Goal: Find specific page/section: Find specific page/section

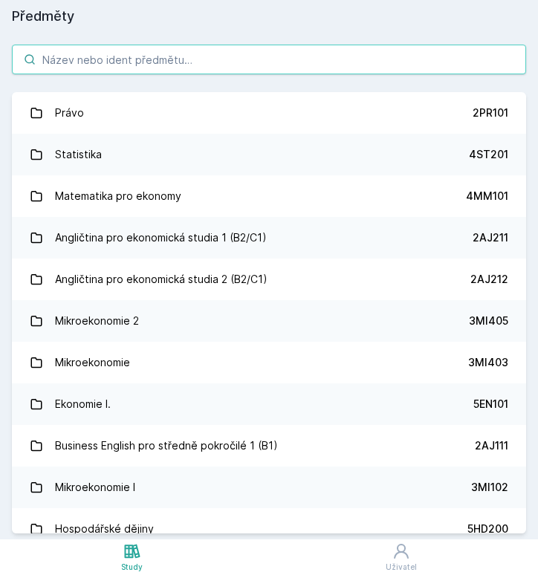
click at [199, 54] on input "search" at bounding box center [269, 60] width 514 height 30
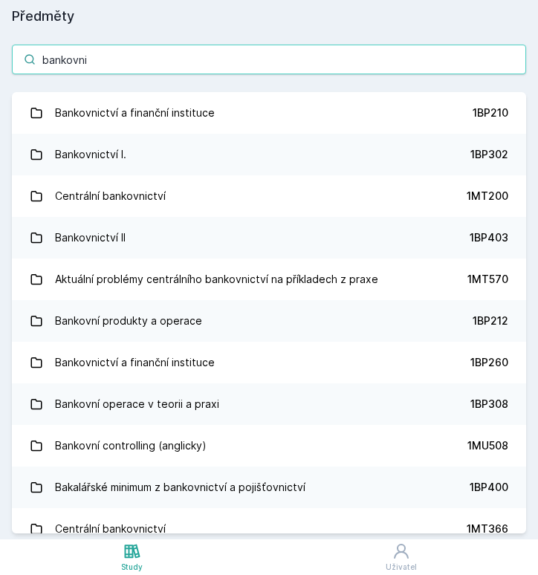
type input "bankovní"
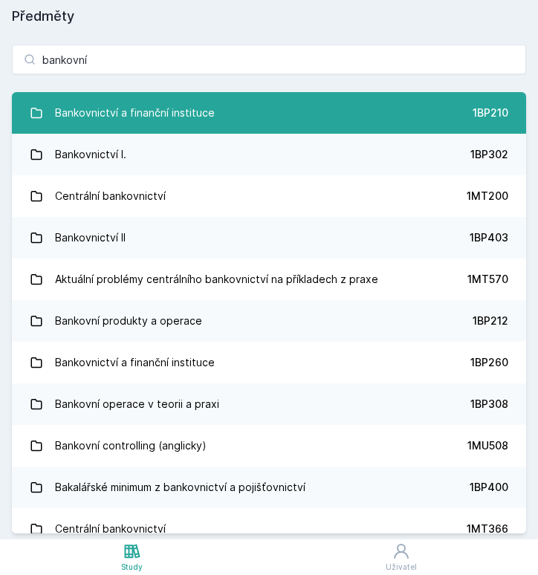
drag, startPoint x: 199, startPoint y: 54, endPoint x: 250, endPoint y: 110, distance: 75.8
click at [250, 110] on link "Bankovnictví a finanční instituce 1BP210" at bounding box center [269, 113] width 514 height 42
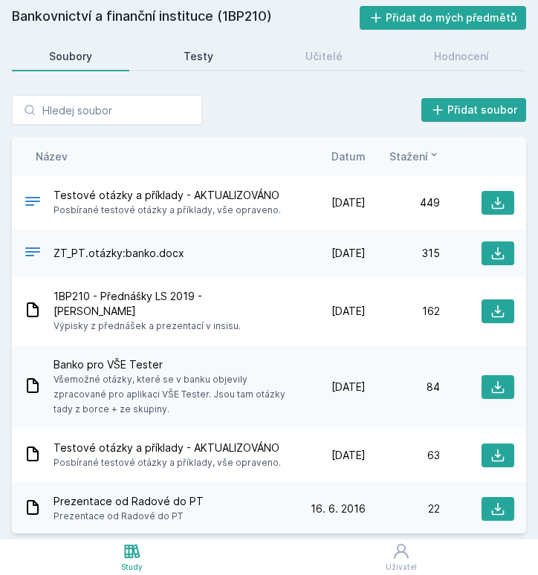
click at [202, 48] on link "Testy" at bounding box center [199, 57] width 104 height 30
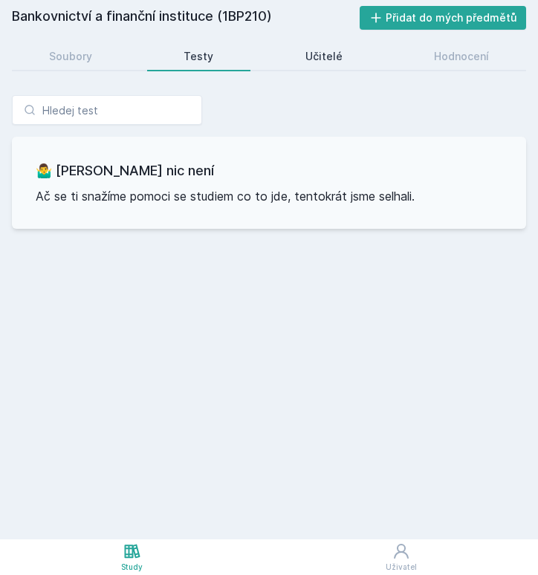
click at [309, 53] on div "Učitelé" at bounding box center [324, 56] width 37 height 15
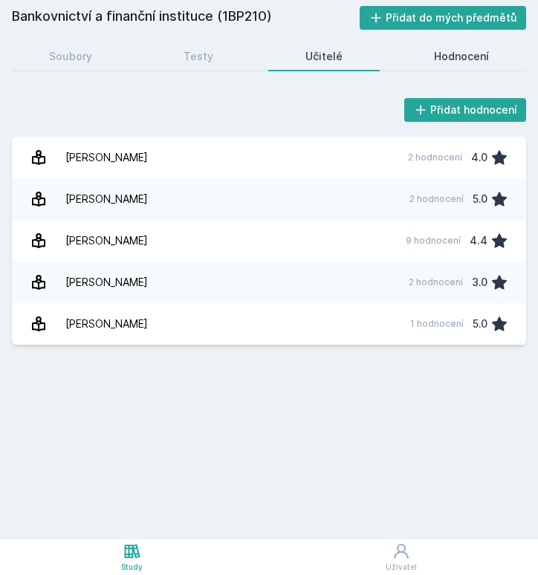
click at [485, 61] on div "Hodnocení" at bounding box center [461, 56] width 55 height 15
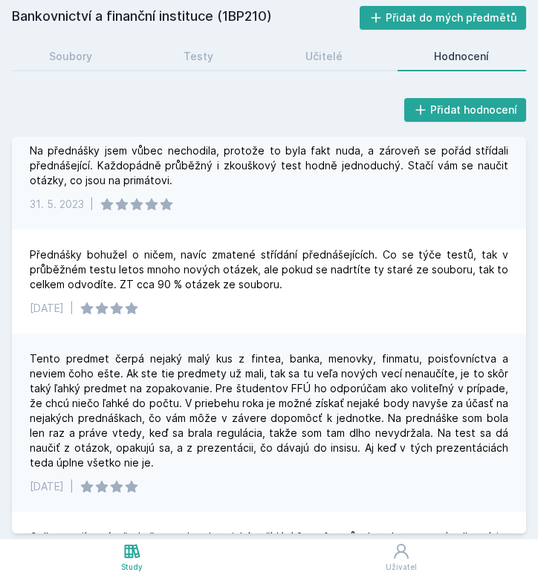
scroll to position [80, 0]
